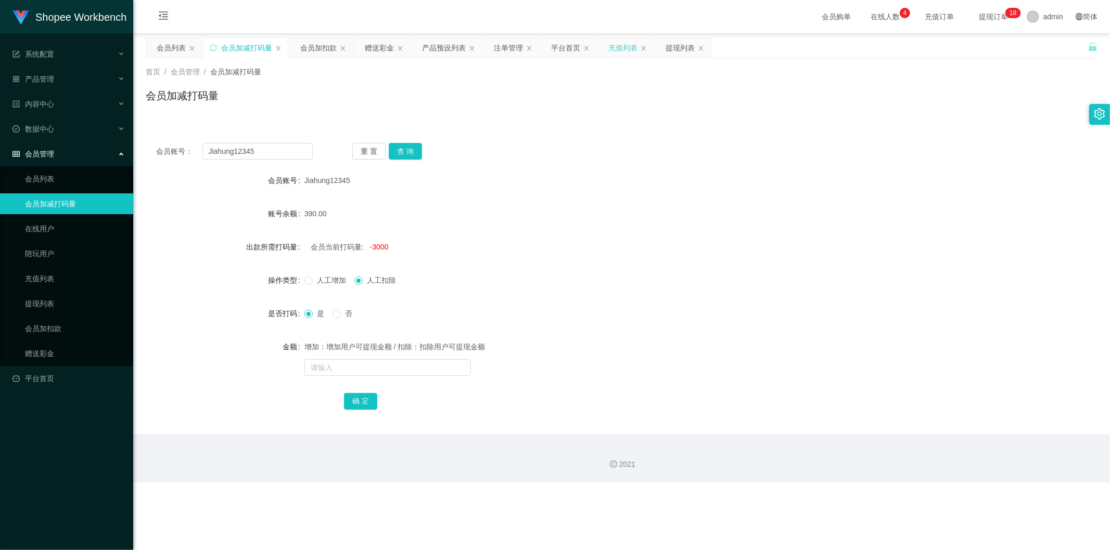
click at [617, 47] on div "充值列表" at bounding box center [622, 48] width 29 height 20
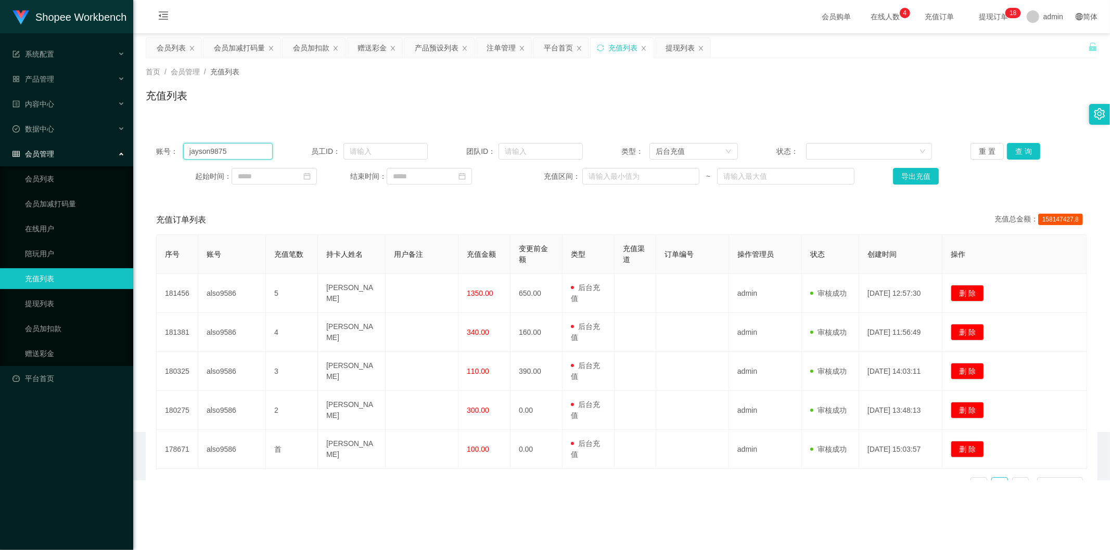
click at [217, 144] on input "jayson9875" at bounding box center [227, 151] width 89 height 17
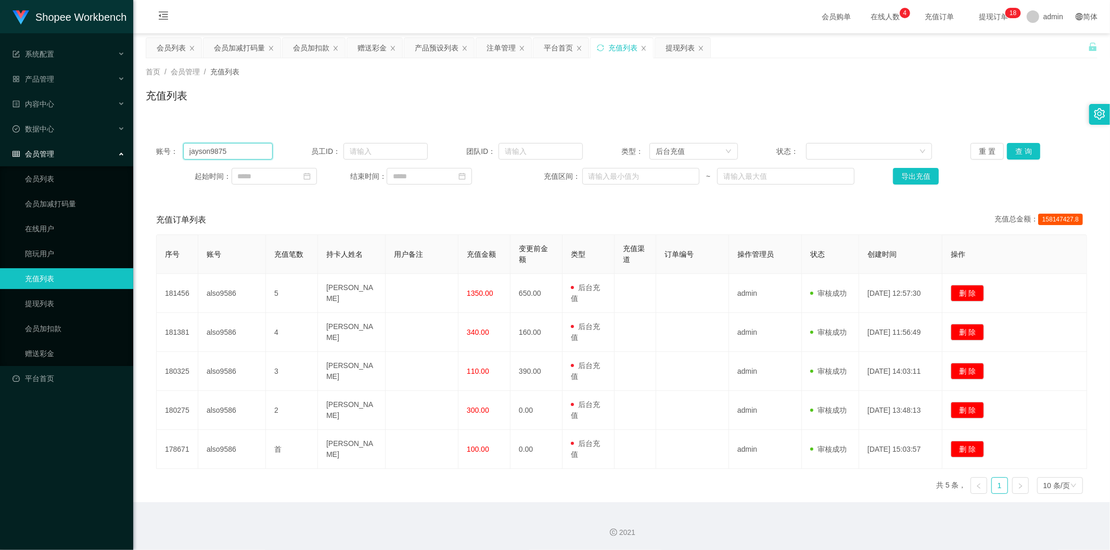
click at [217, 144] on input "jayson9875" at bounding box center [227, 151] width 89 height 17
click at [224, 145] on input "jayson9875" at bounding box center [227, 151] width 89 height 17
paste input "Limbeng"
type input "Limbeng"
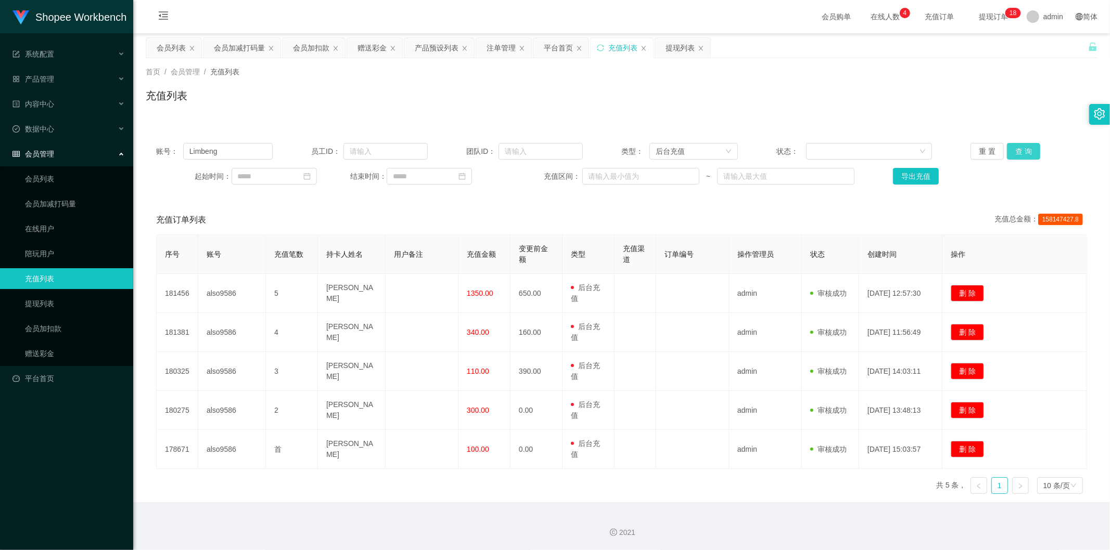
click at [1020, 148] on button "查 询" at bounding box center [1023, 151] width 33 height 17
click at [742, 176] on input "text" at bounding box center [785, 176] width 137 height 17
click at [729, 179] on input "1724" at bounding box center [785, 176] width 137 height 17
type input "1724"
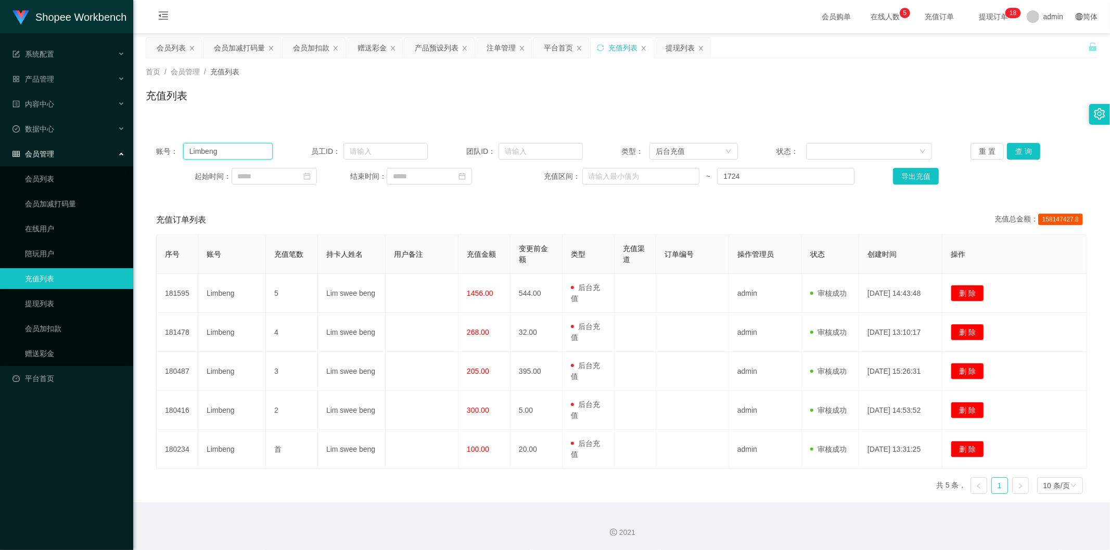
click at [255, 148] on input "Limbeng" at bounding box center [227, 151] width 89 height 17
paste input "60143537537"
type input "60143537537"
click at [1027, 147] on button "查 询" at bounding box center [1023, 151] width 33 height 17
